Goal: Task Accomplishment & Management: Manage account settings

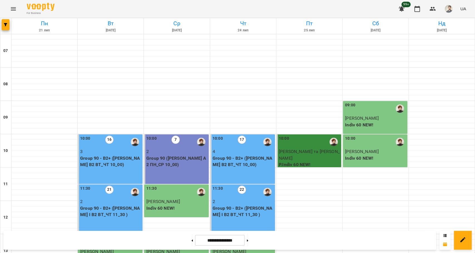
click at [10, 10] on icon "Menu" at bounding box center [13, 9] width 7 height 7
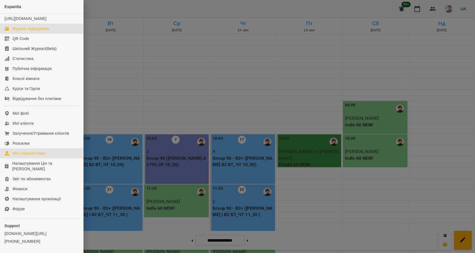
click at [18, 156] on div "Мої співробітники" at bounding box center [29, 154] width 33 height 6
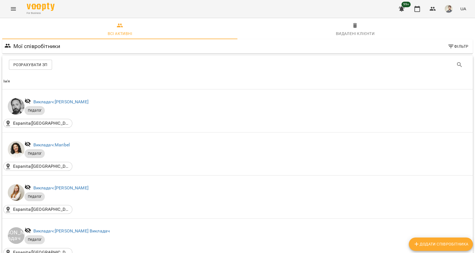
scroll to position [654, 0]
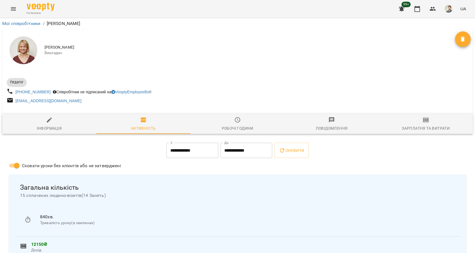
click at [48, 127] on div "Інформація" at bounding box center [49, 128] width 25 height 7
select select "**"
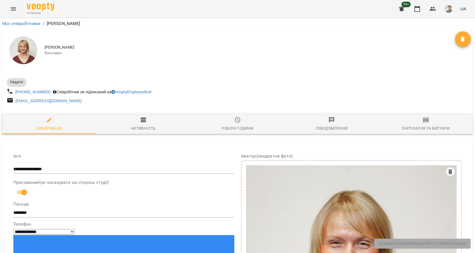
click at [447, 11] on img "button" at bounding box center [449, 9] width 8 height 8
click at [435, 65] on button "Вийти" at bounding box center [443, 61] width 40 height 10
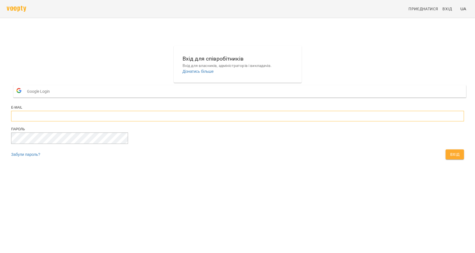
click at [225, 122] on input "email" at bounding box center [237, 116] width 453 height 11
paste input "**********"
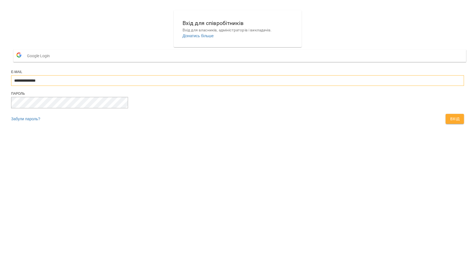
type input "**********"
click at [40, 157] on link "Забули пароль?" at bounding box center [25, 154] width 29 height 4
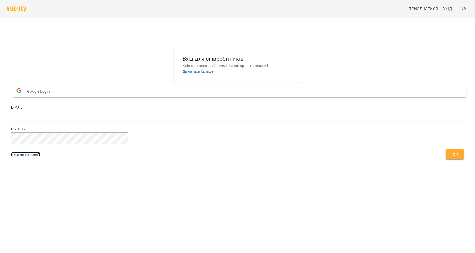
click at [40, 157] on link "Забули пароль?" at bounding box center [25, 154] width 29 height 4
click at [254, 122] on input "email" at bounding box center [237, 116] width 453 height 11
type input "**********"
click at [445, 150] on button "Вхід" at bounding box center [454, 155] width 18 height 10
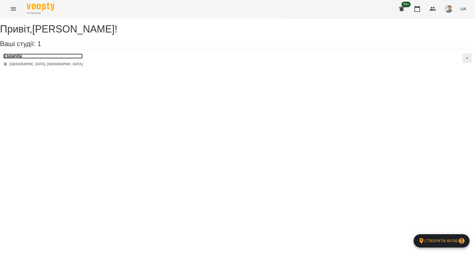
click at [16, 59] on h3 "Espanita" at bounding box center [42, 56] width 79 height 5
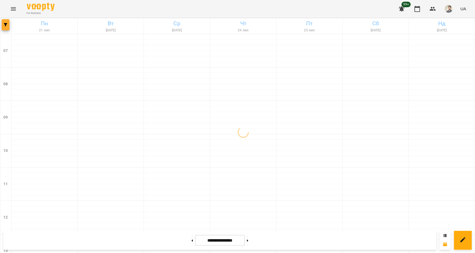
click at [4, 29] on button "button" at bounding box center [6, 24] width 8 height 11
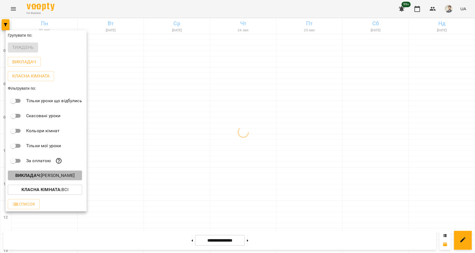
click at [32, 181] on button "Викладач : [PERSON_NAME]" at bounding box center [45, 176] width 74 height 10
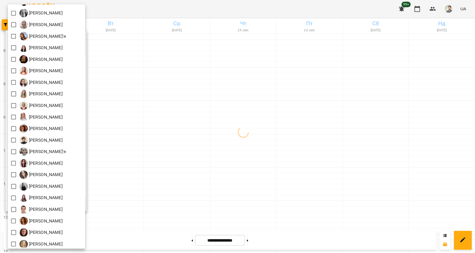
scroll to position [91, 0]
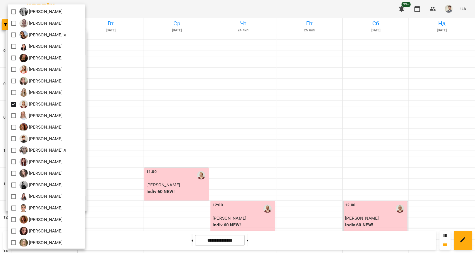
click at [306, 172] on div at bounding box center [237, 126] width 475 height 253
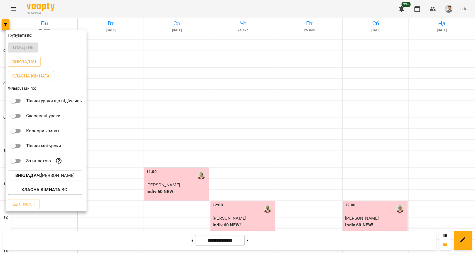
click at [307, 184] on div at bounding box center [237, 126] width 475 height 253
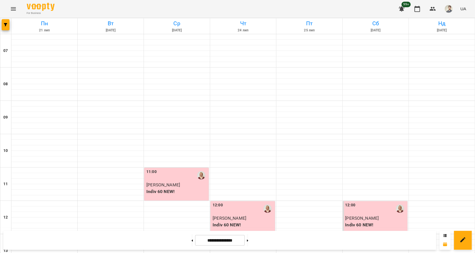
scroll to position [0, 0]
click at [252, 218] on p "[PERSON_NAME]" at bounding box center [243, 218] width 61 height 7
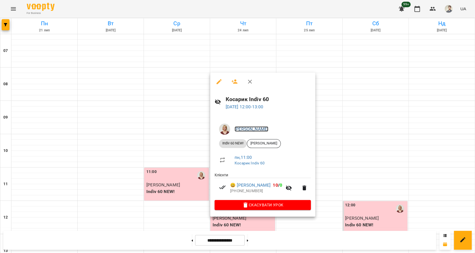
click at [262, 130] on link "[PERSON_NAME]" at bounding box center [252, 129] width 34 height 5
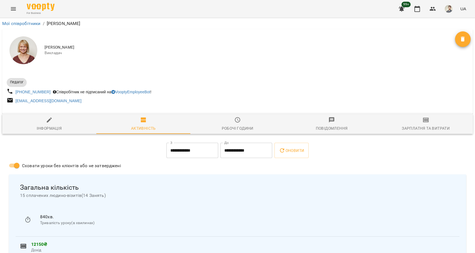
click at [44, 125] on span "Інформація" at bounding box center [49, 124] width 87 height 15
select select "**"
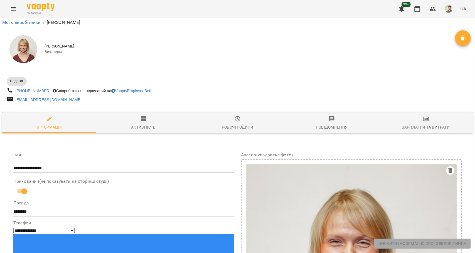
scroll to position [120, 0]
